Goal: Transaction & Acquisition: Book appointment/travel/reservation

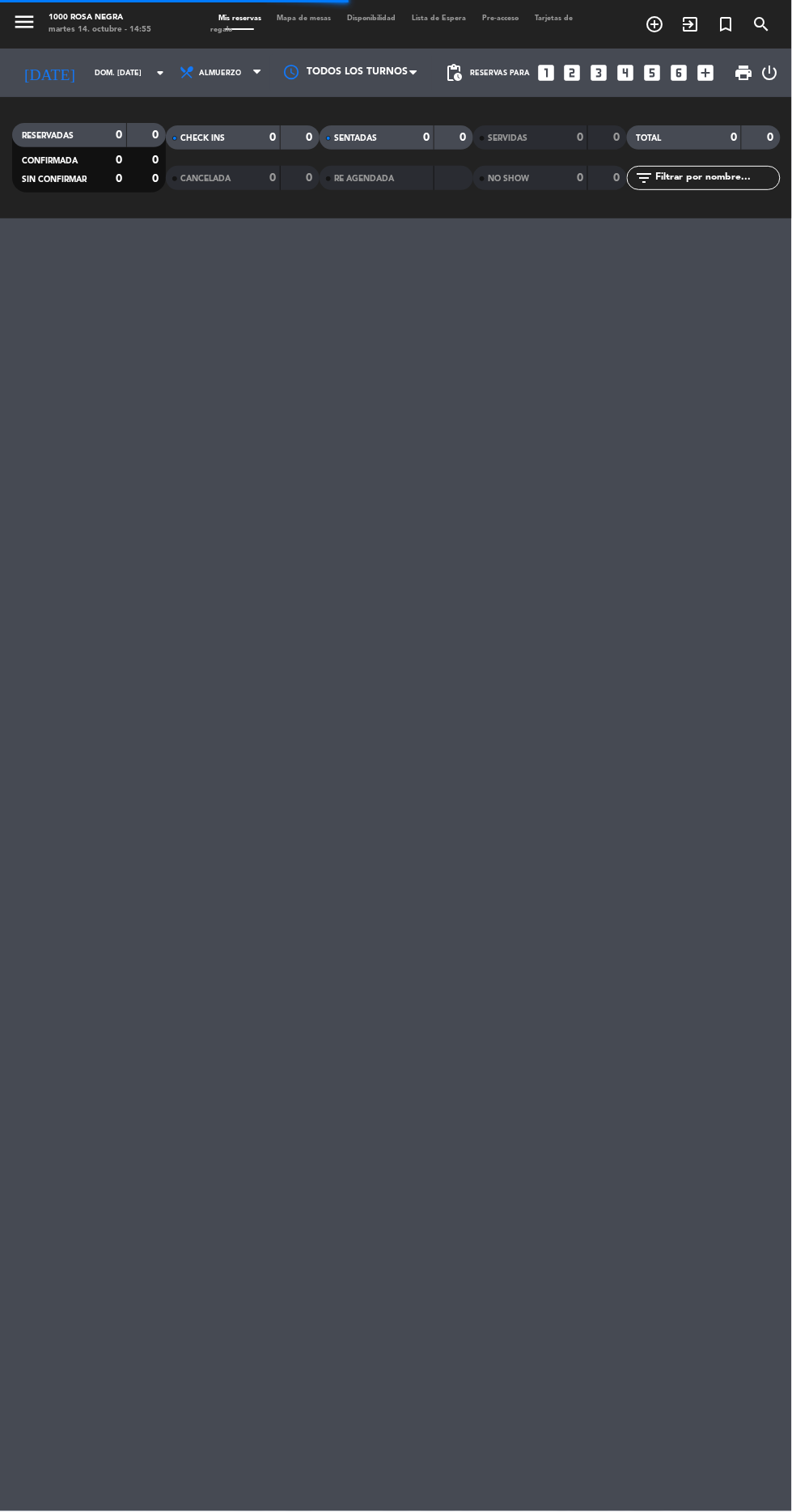
click at [649, 21] on icon "add_circle_outline" at bounding box center [655, 25] width 20 height 20
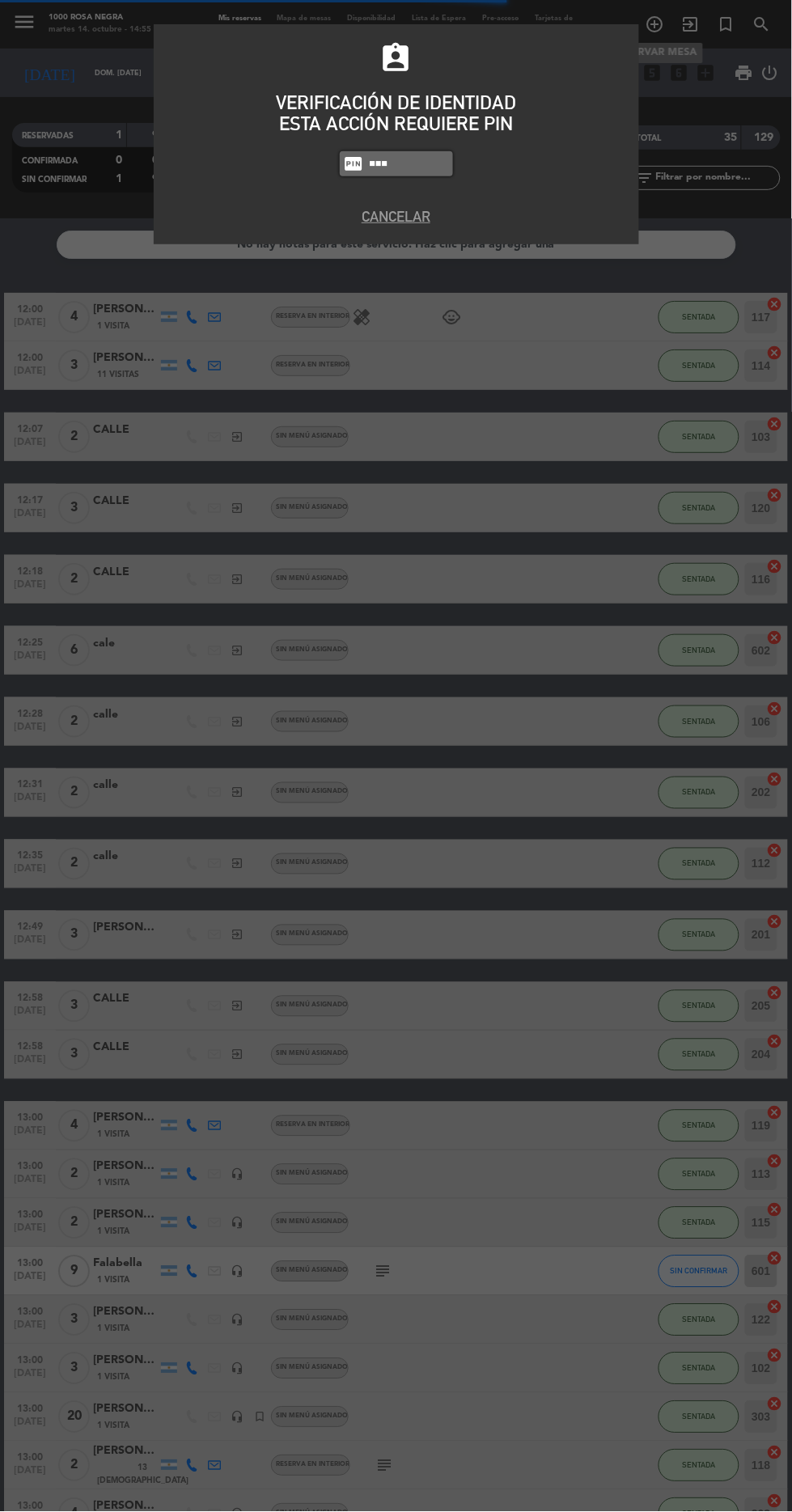
type input "6874"
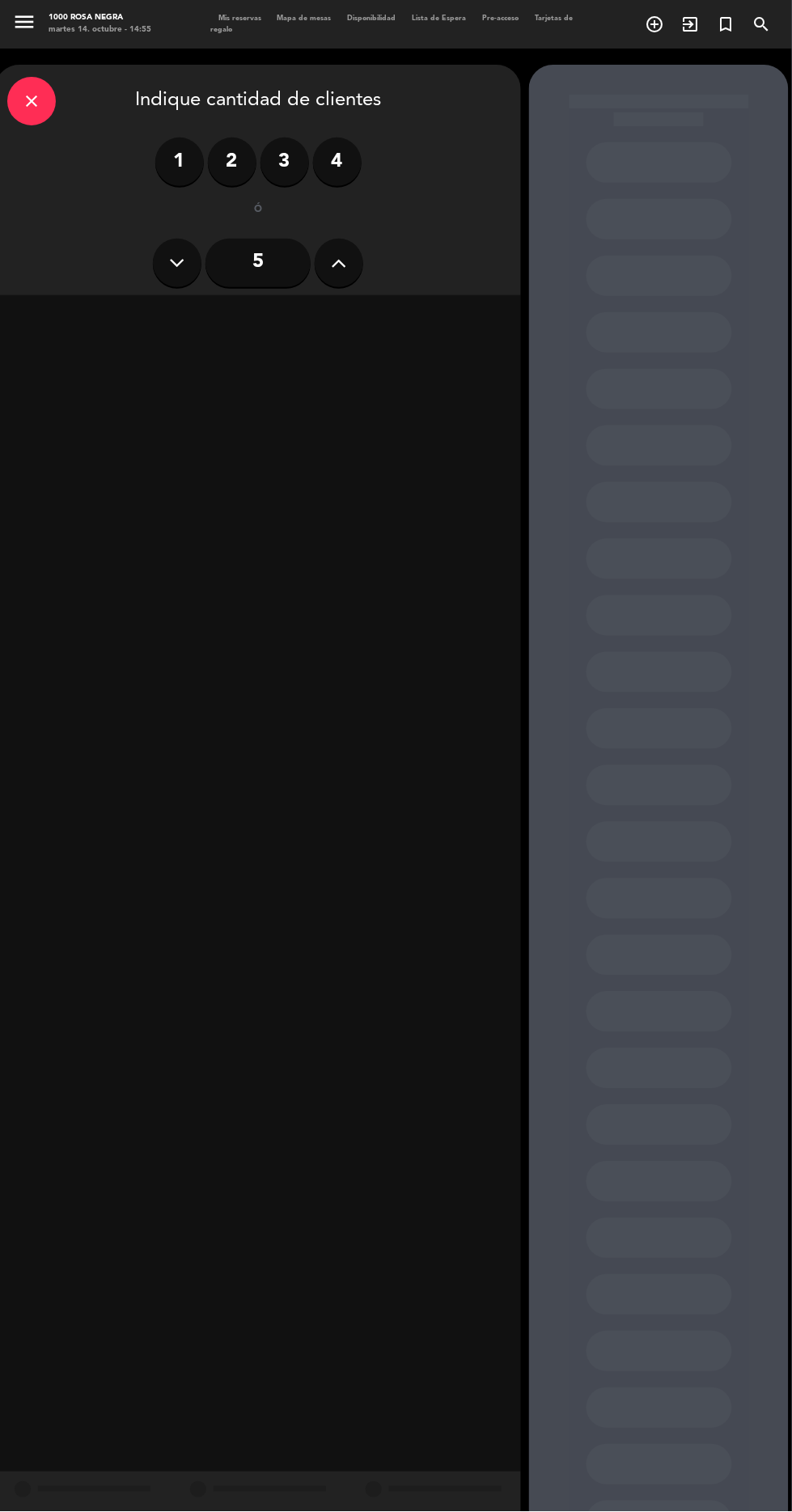
click at [232, 161] on label "2" at bounding box center [232, 161] width 49 height 49
click at [400, 314] on div "Cena" at bounding box center [385, 318] width 249 height 33
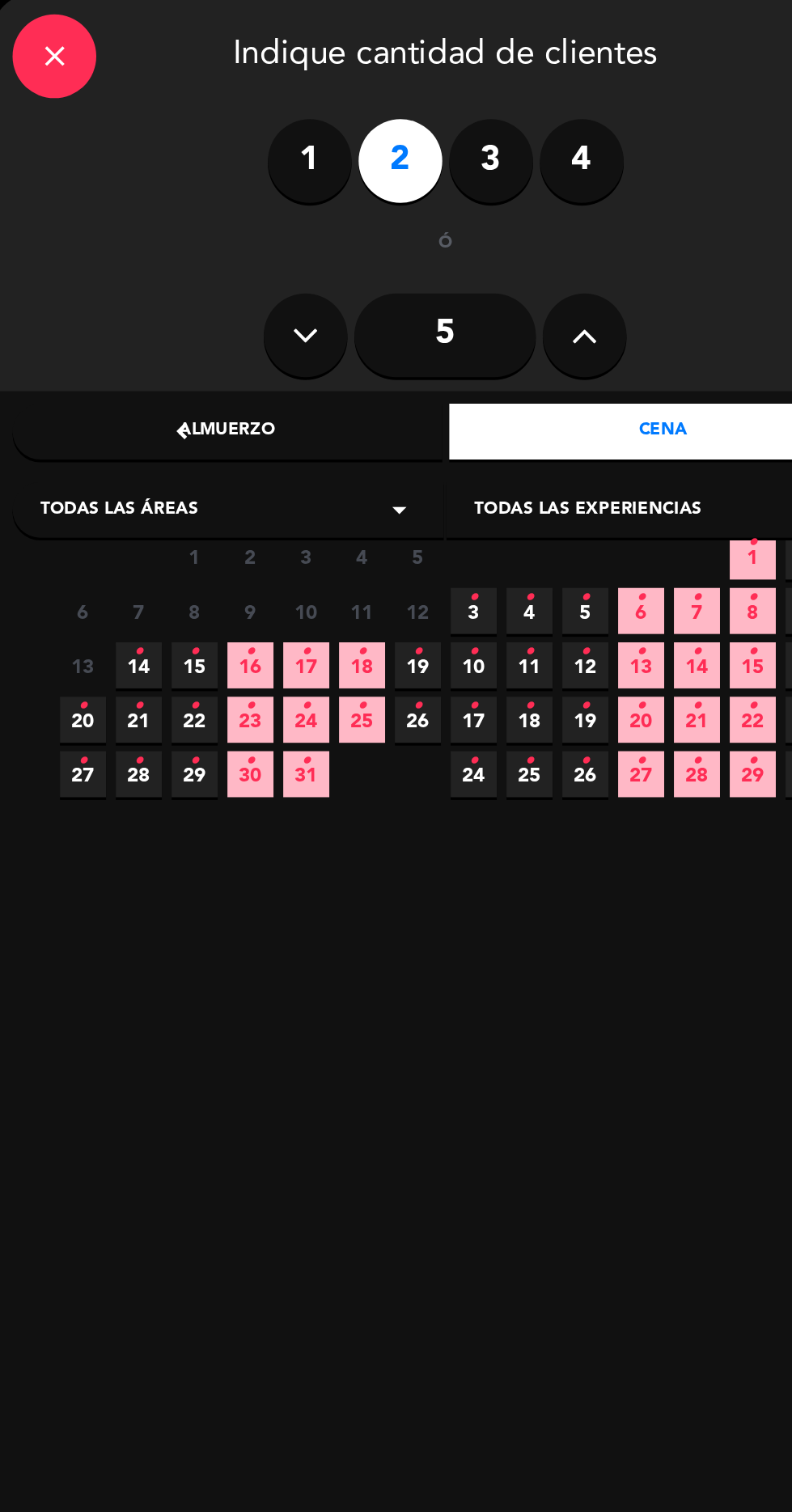
click at [144, 455] on icon "•" at bounding box center [145, 446] width 6 height 26
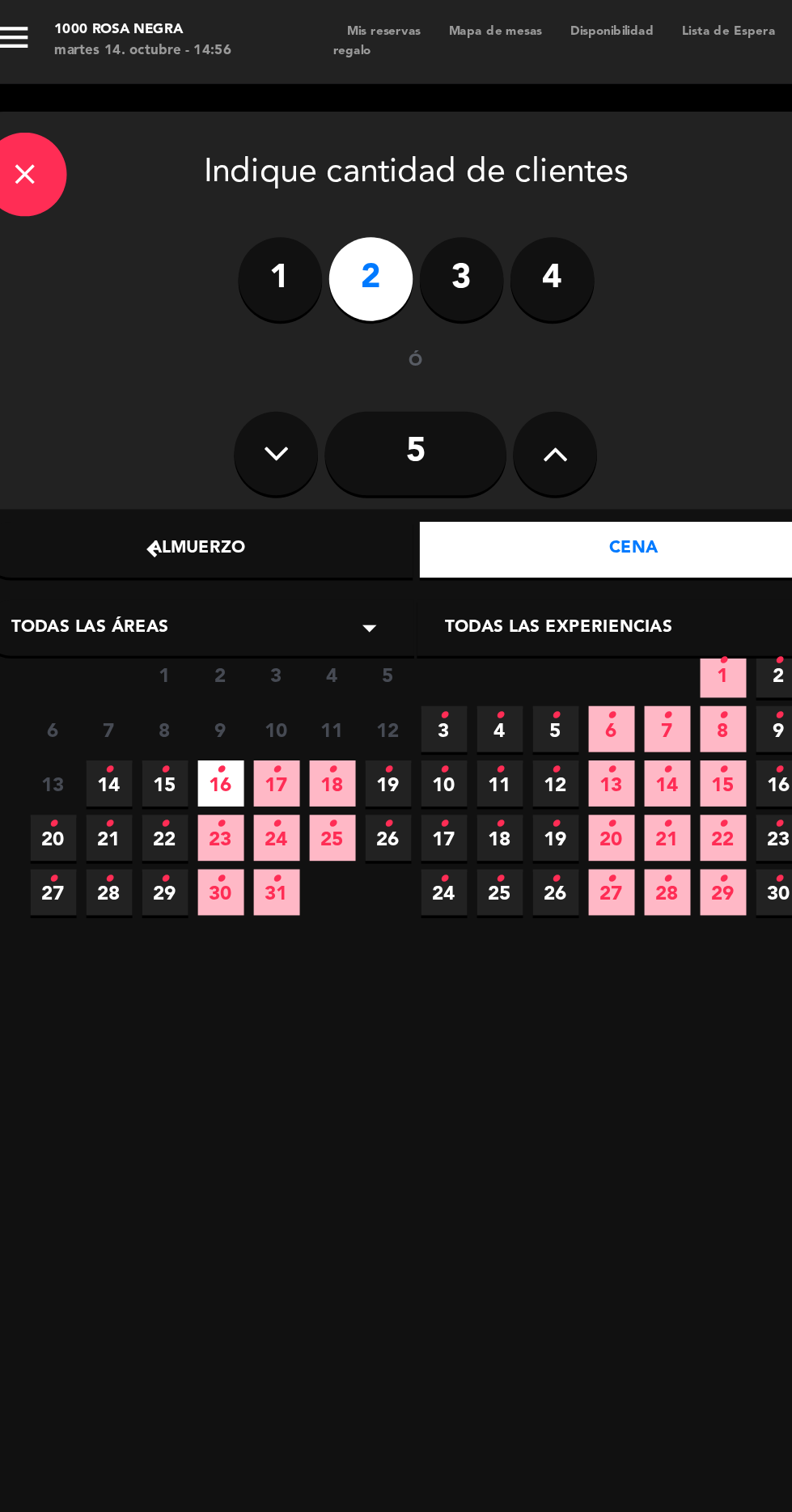
click at [79, 458] on icon "•" at bounding box center [80, 446] width 6 height 26
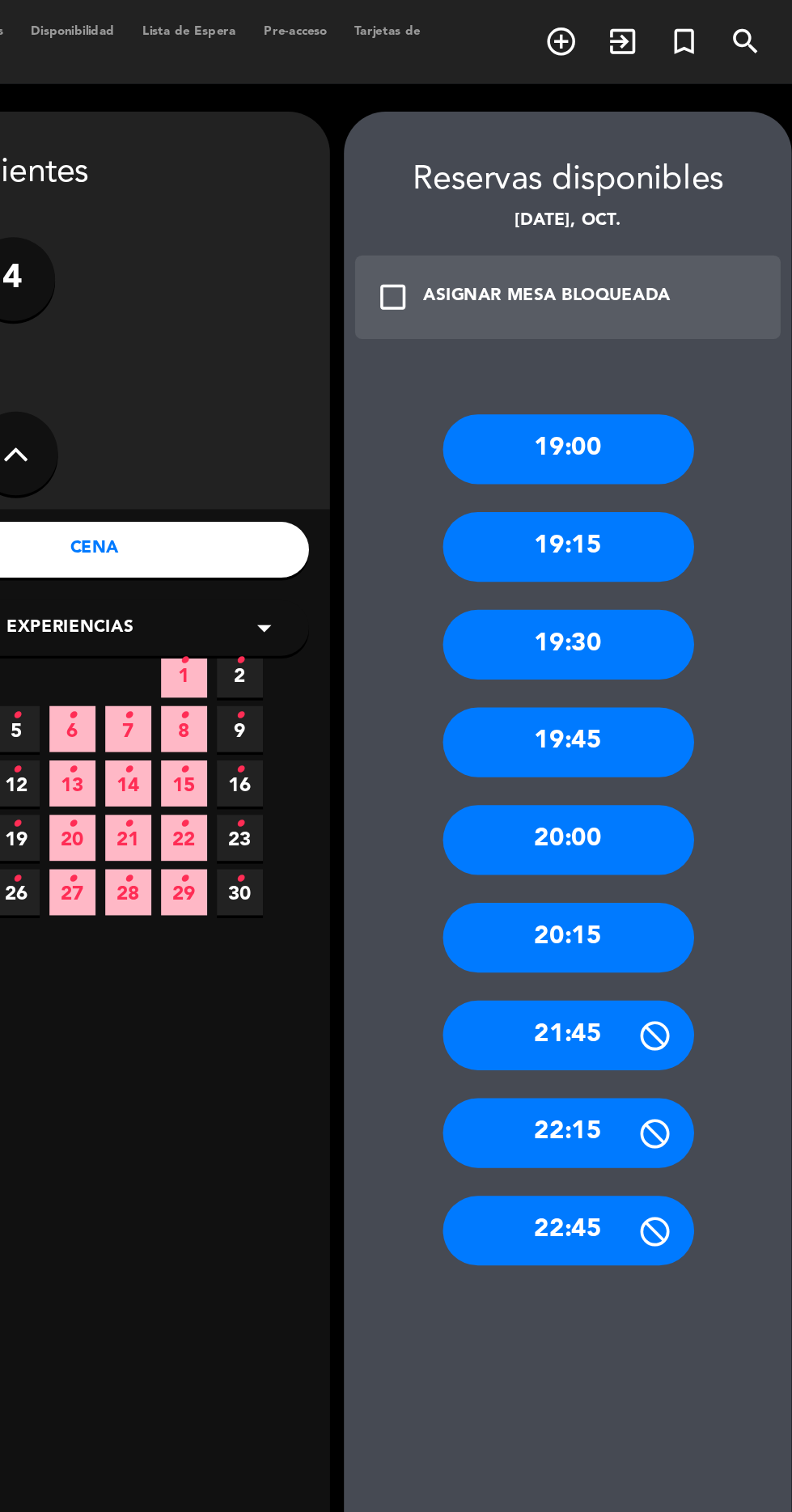
click at [664, 480] on div "20:00" at bounding box center [659, 487] width 145 height 41
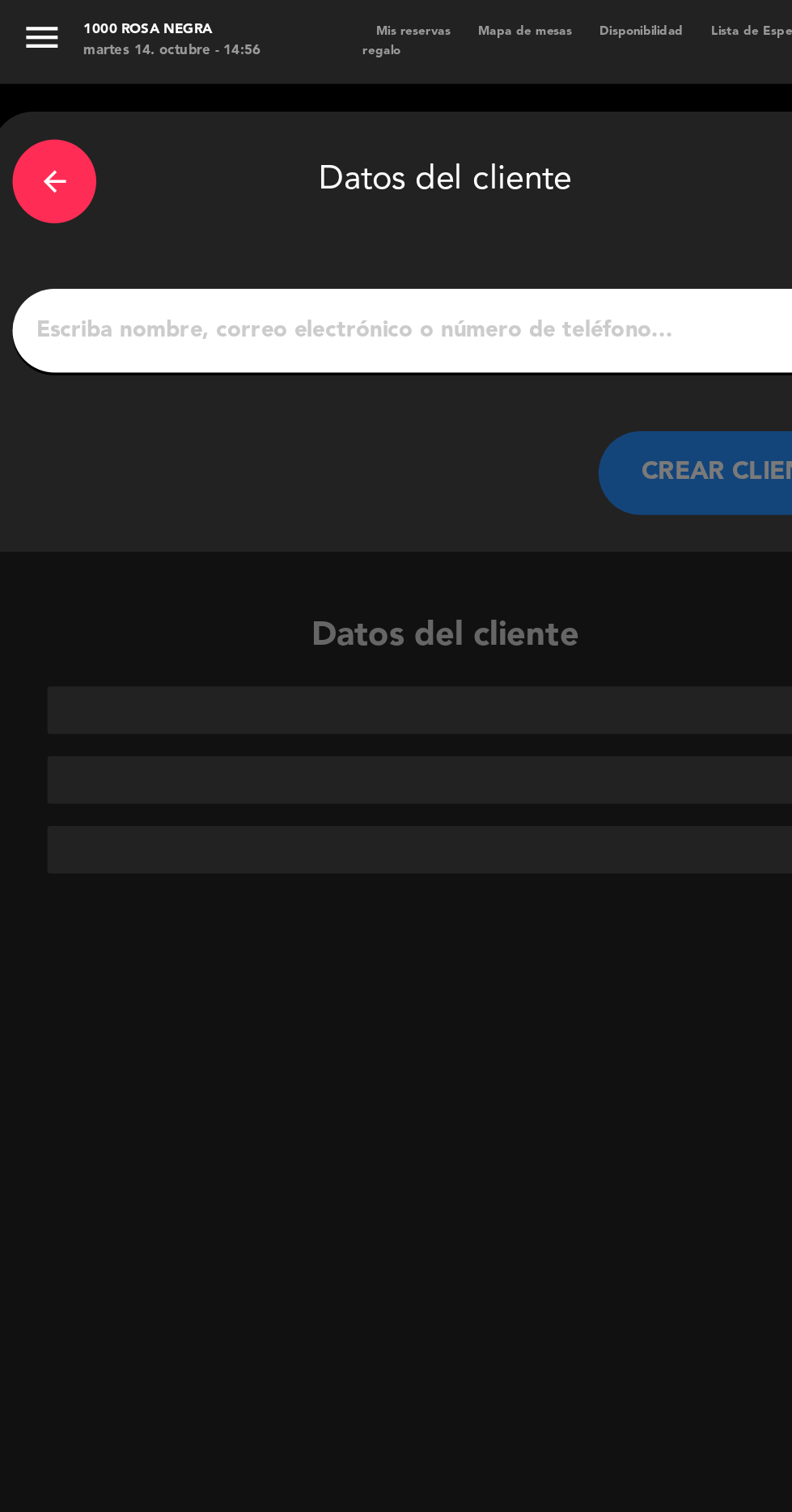
click at [193, 199] on input "1" at bounding box center [258, 191] width 477 height 23
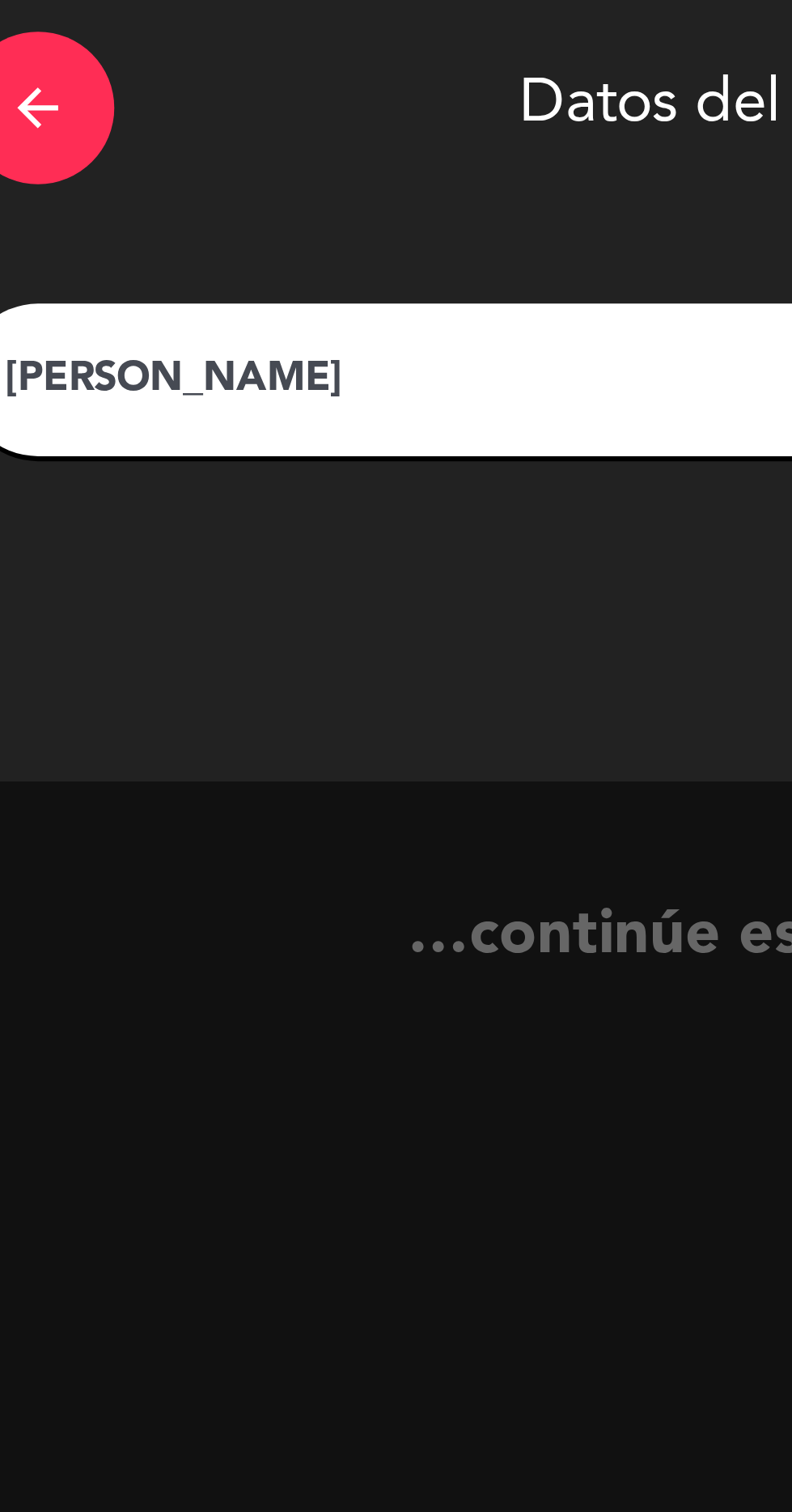
type input "[PERSON_NAME]"
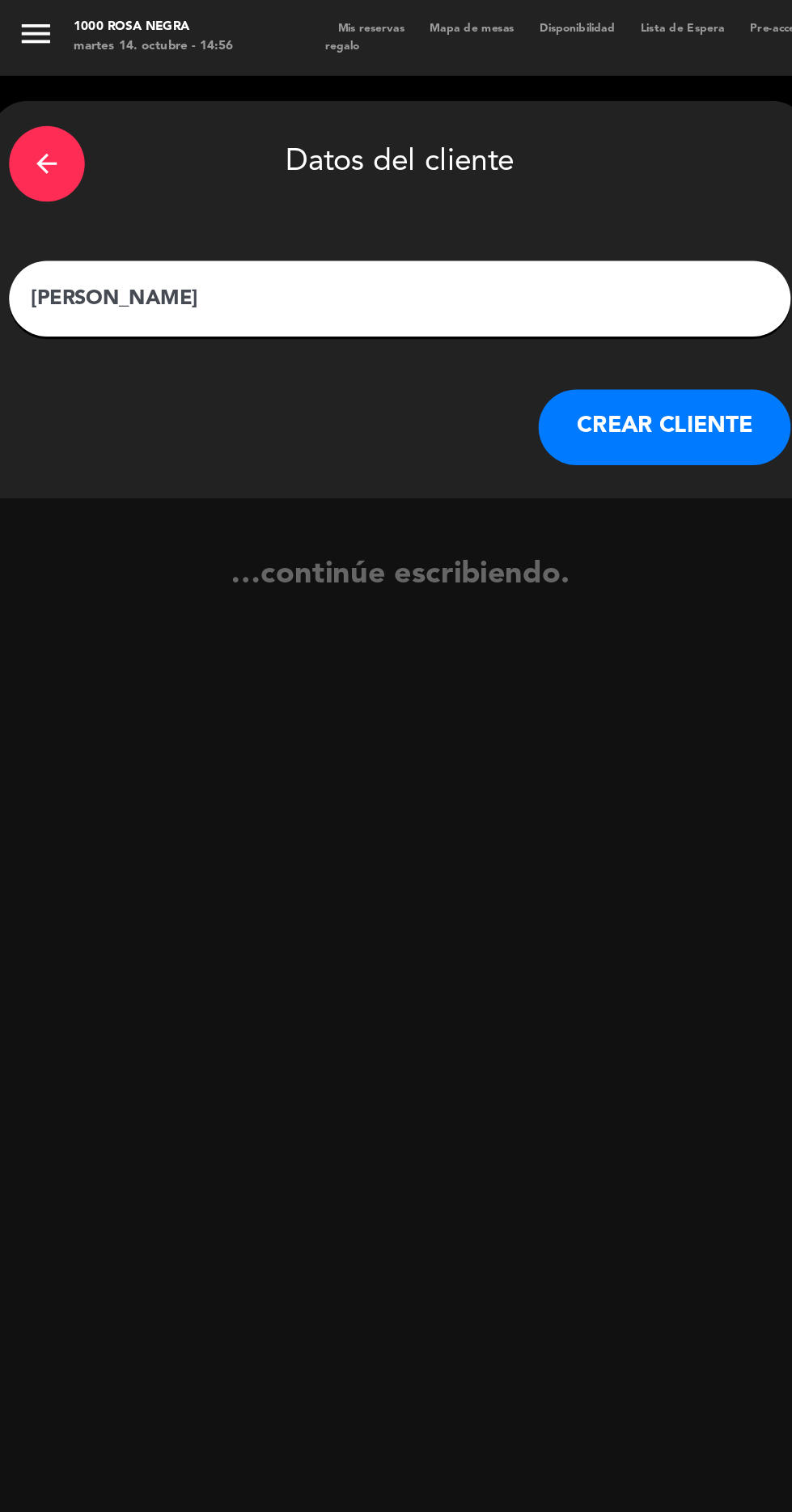
click at [426, 280] on button "CREAR CLIENTE" at bounding box center [427, 273] width 162 height 49
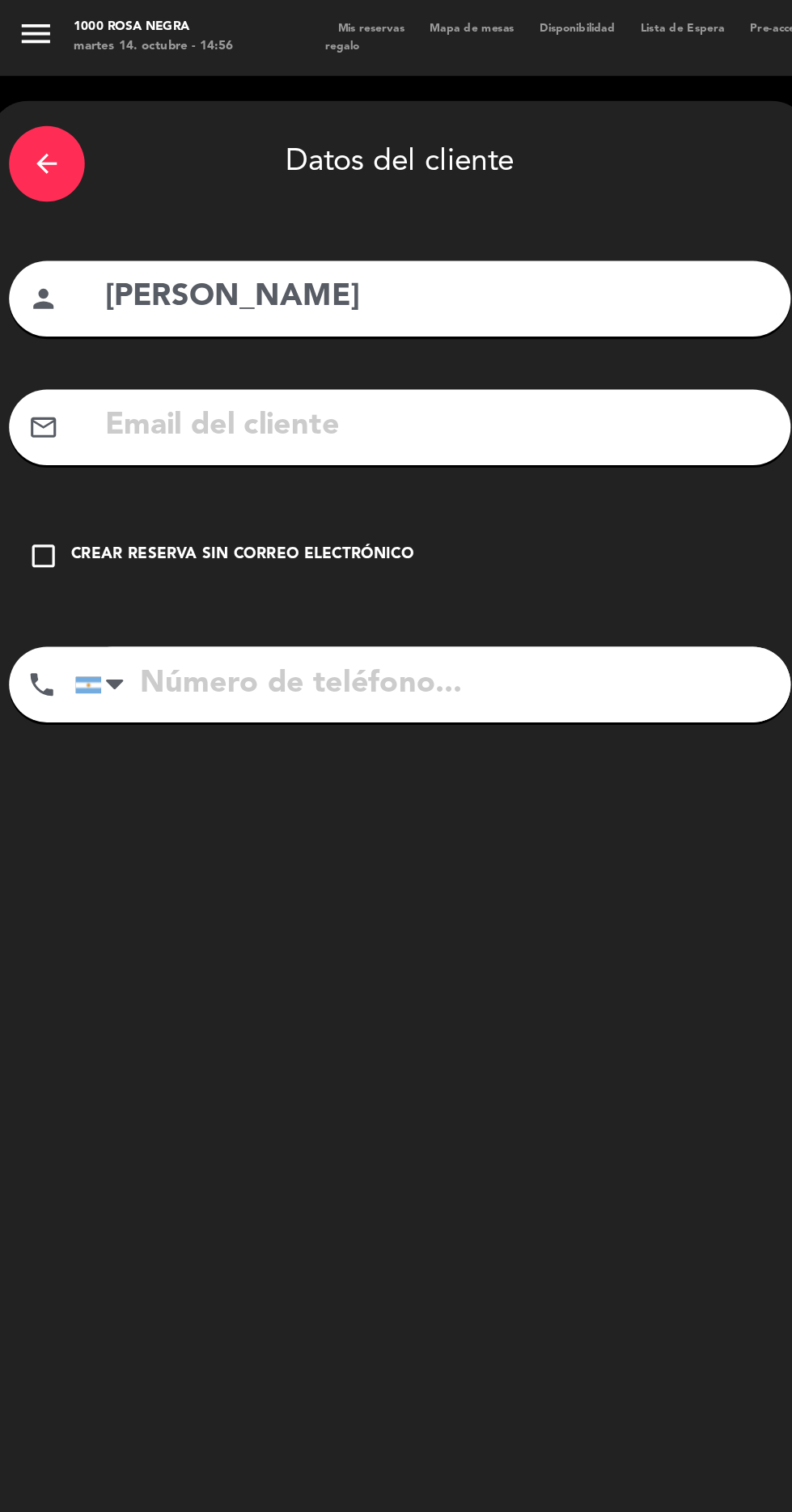
click at [224, 341] on div "check_box_outline_blank Crear reserva sin correo electrónico" at bounding box center [257, 356] width 502 height 49
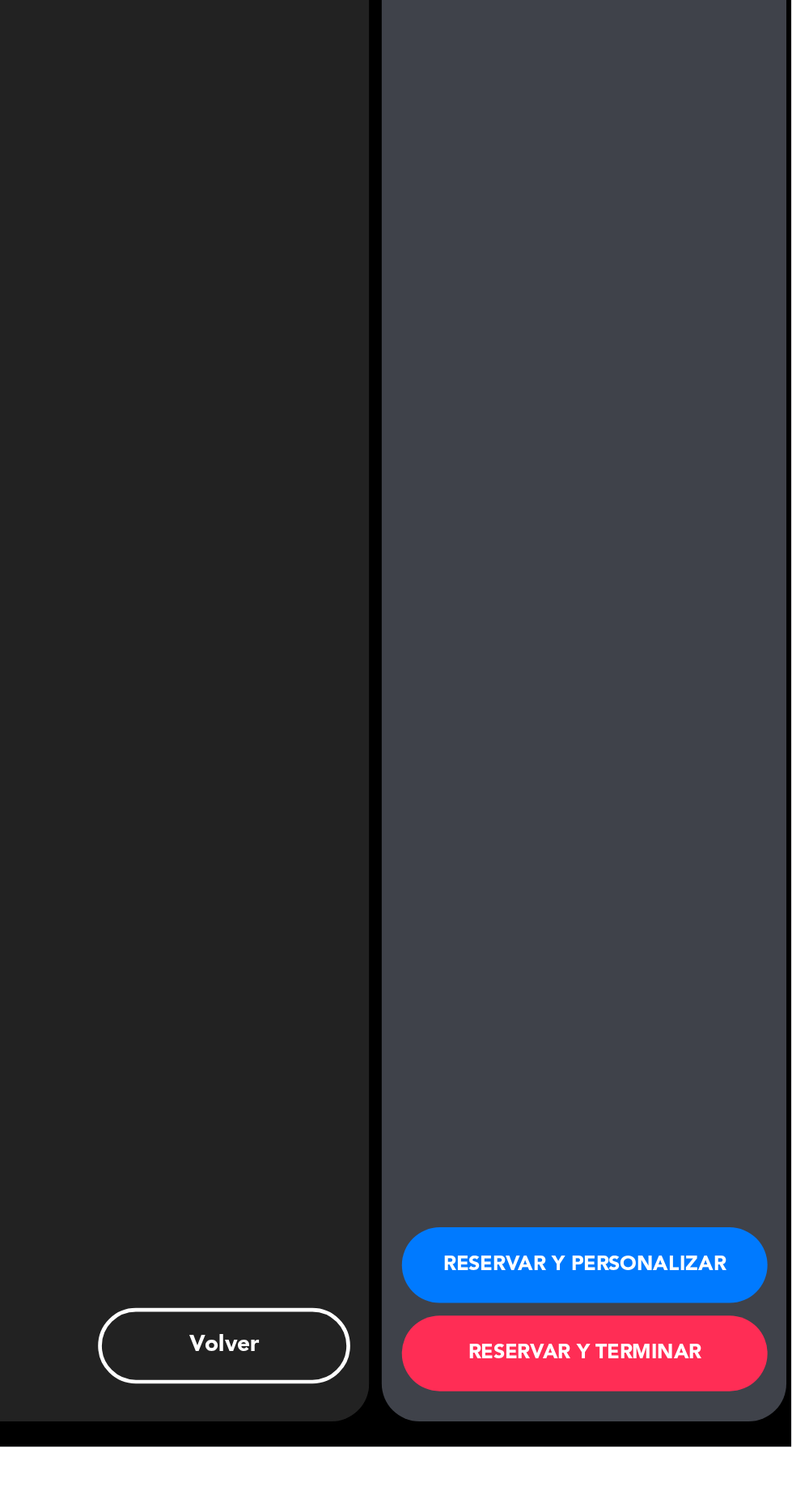
click at [676, 1420] on button "RESERVAR Y PERSONALIZAR" at bounding box center [659, 1395] width 235 height 49
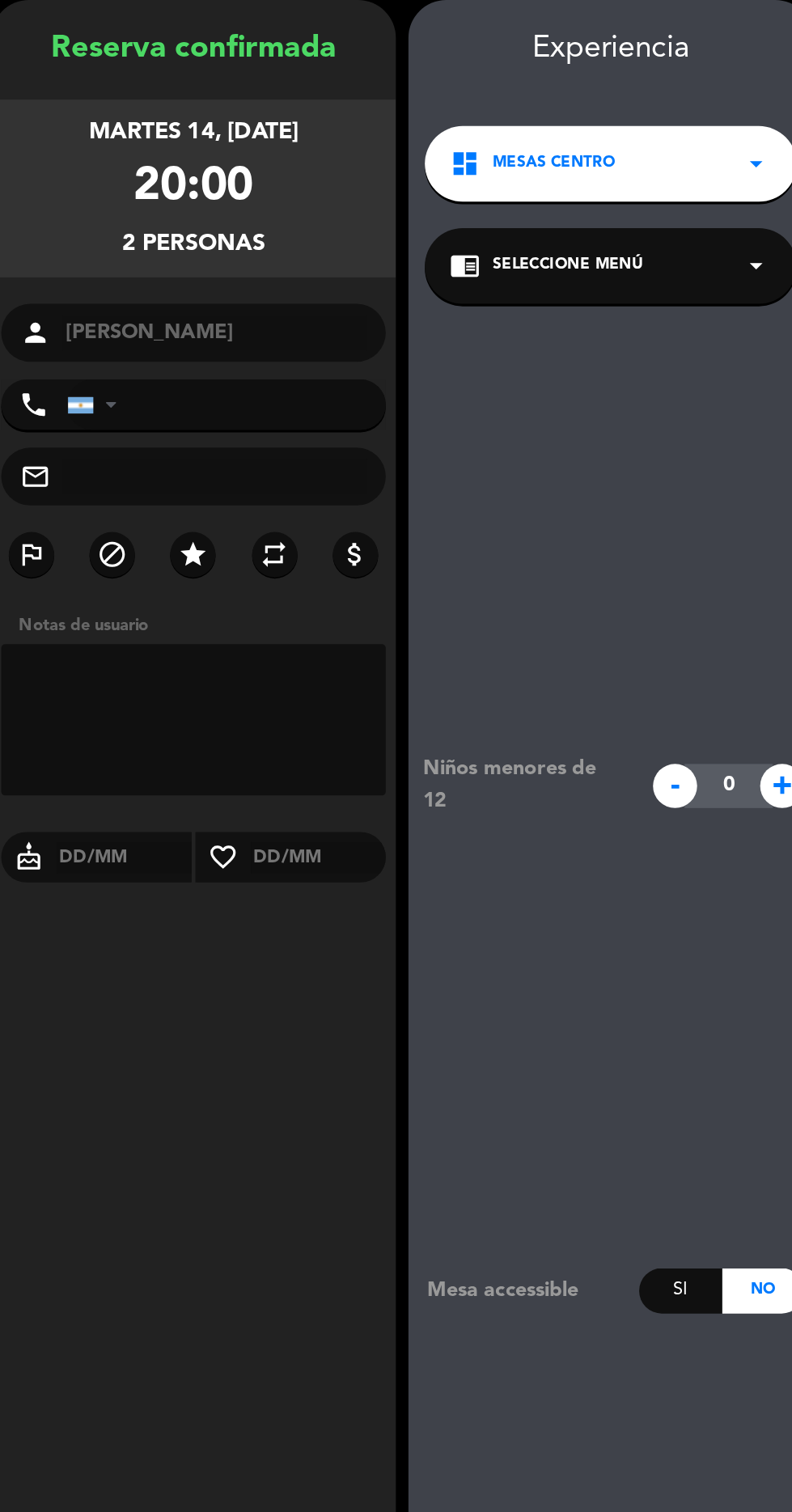
click at [128, 414] on icon "star" at bounding box center [124, 420] width 20 height 20
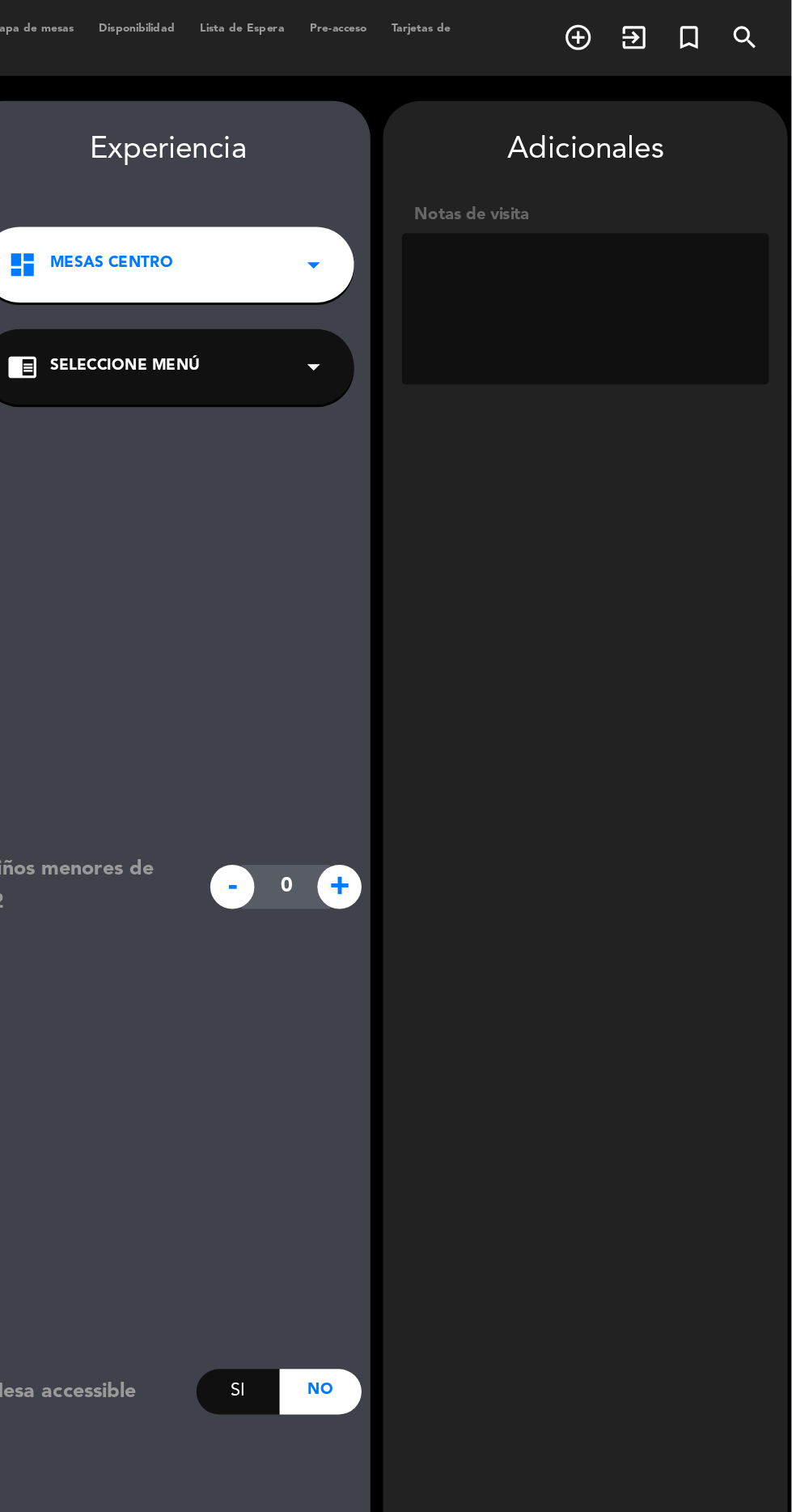
click at [622, 176] on textarea at bounding box center [659, 199] width 236 height 97
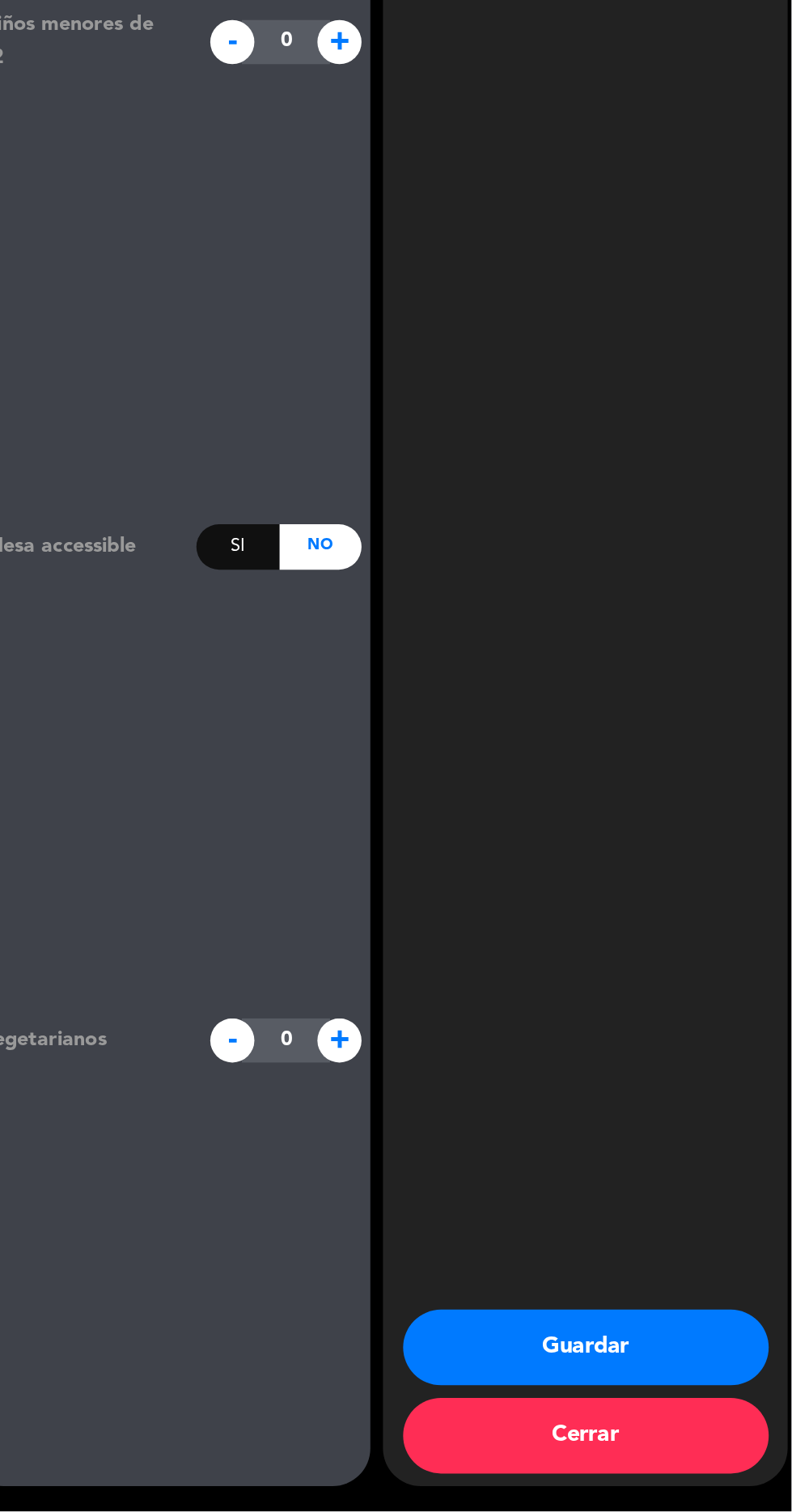
scroll to position [163, 0]
type textarea "Deck. X [PERSON_NAME]"
click at [688, 1406] on button "Guardar" at bounding box center [660, 1407] width 235 height 49
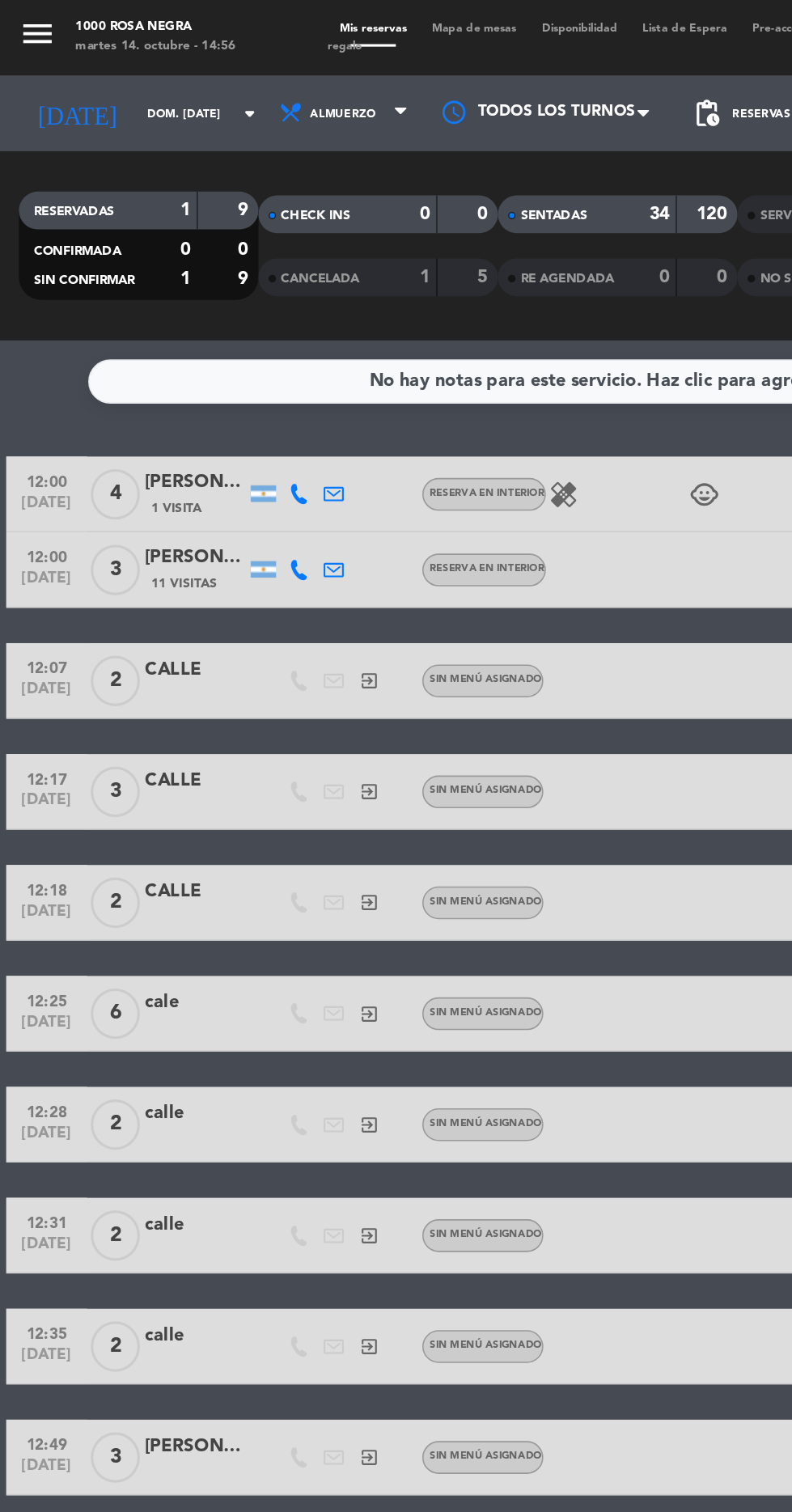
scroll to position [55, 0]
